Goal: Transaction & Acquisition: Book appointment/travel/reservation

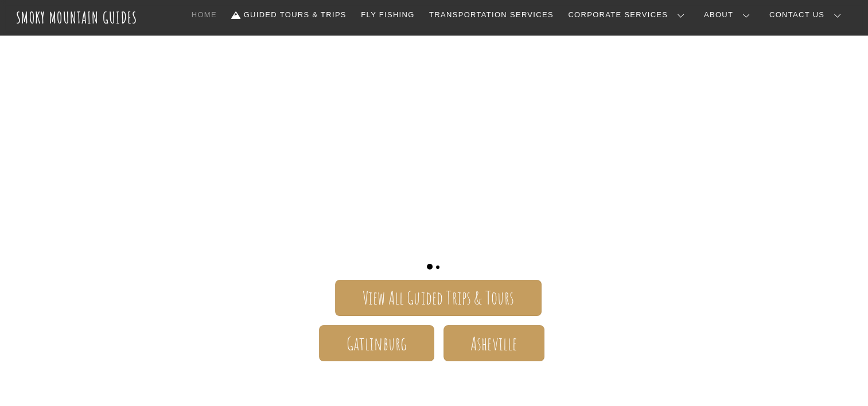
scroll to position [66, 0]
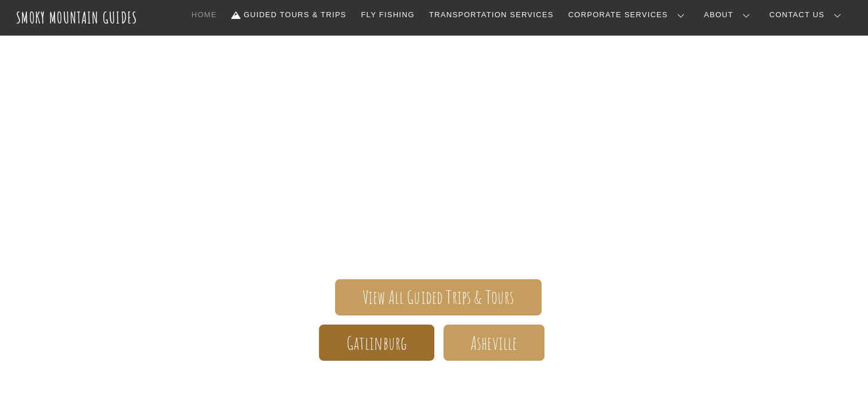
click at [404, 346] on span "Gatlinburg" at bounding box center [377, 343] width 61 height 12
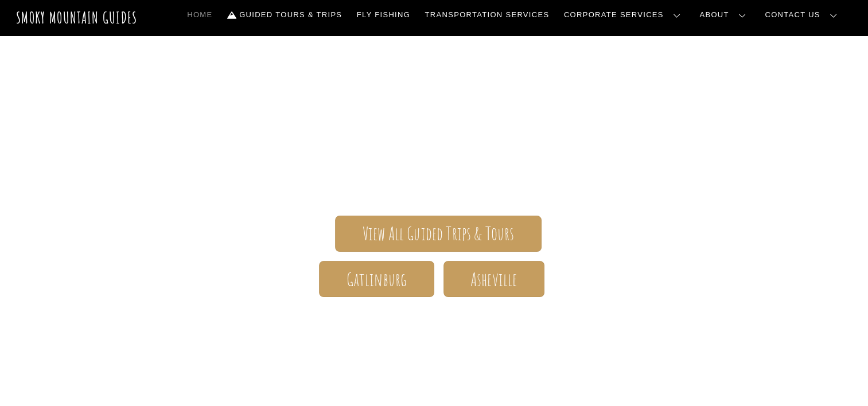
scroll to position [138, 0]
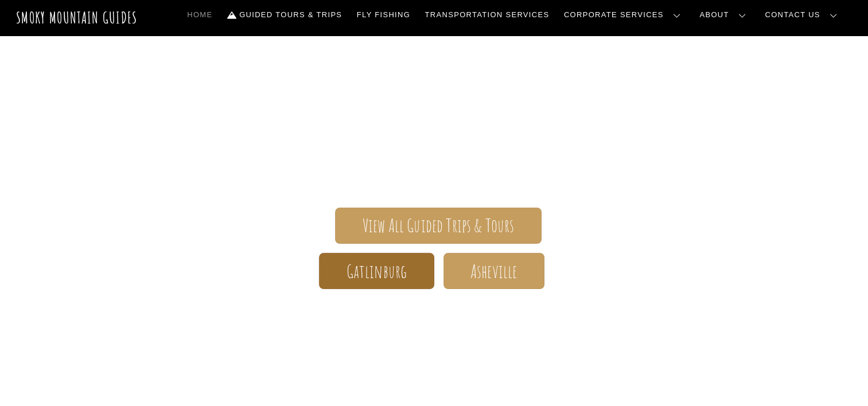
click at [402, 277] on span "Gatlinburg" at bounding box center [377, 272] width 61 height 12
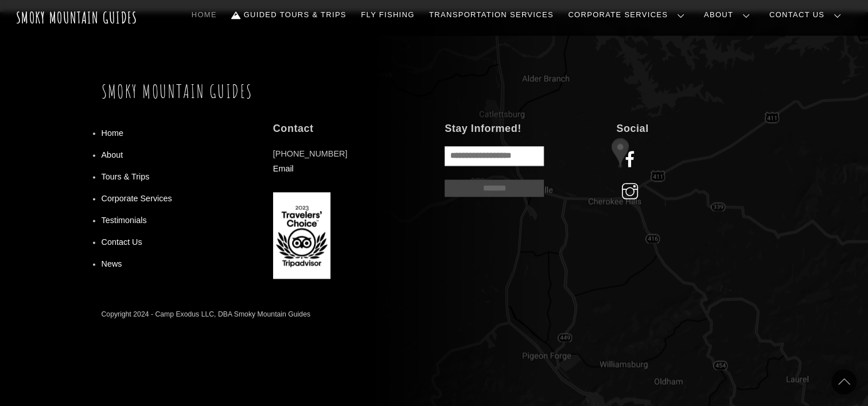
scroll to position [1482, 0]
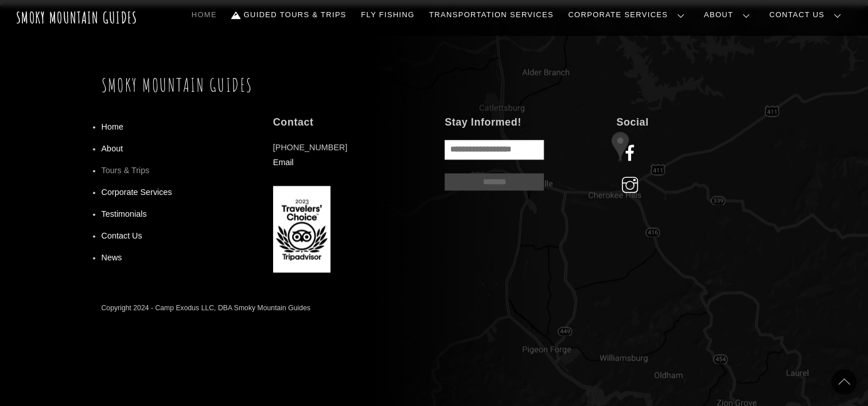
click at [126, 170] on link "Tours & Trips" at bounding box center [126, 170] width 48 height 9
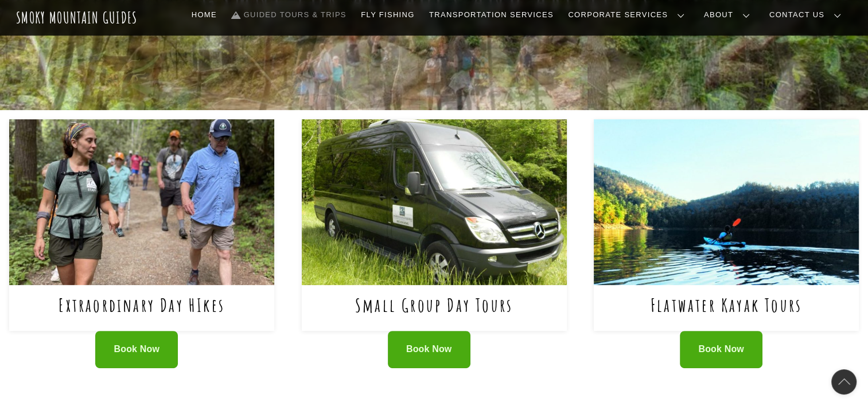
scroll to position [387, 0]
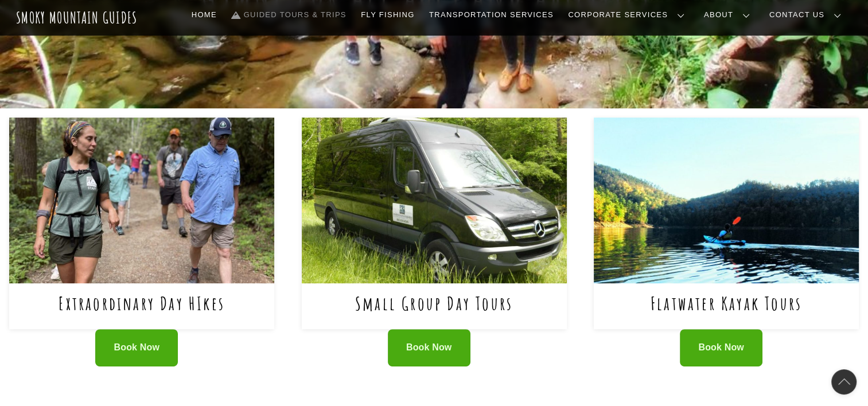
click at [225, 234] on img at bounding box center [141, 201] width 265 height 166
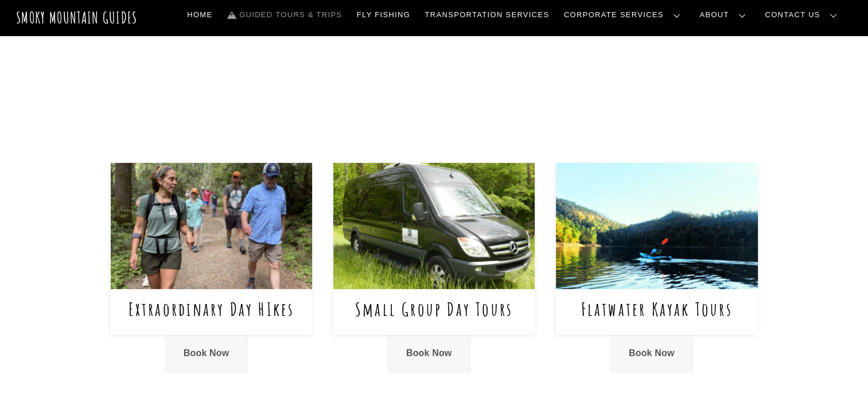
scroll to position [387, 0]
